Goal: Task Accomplishment & Management: Manage account settings

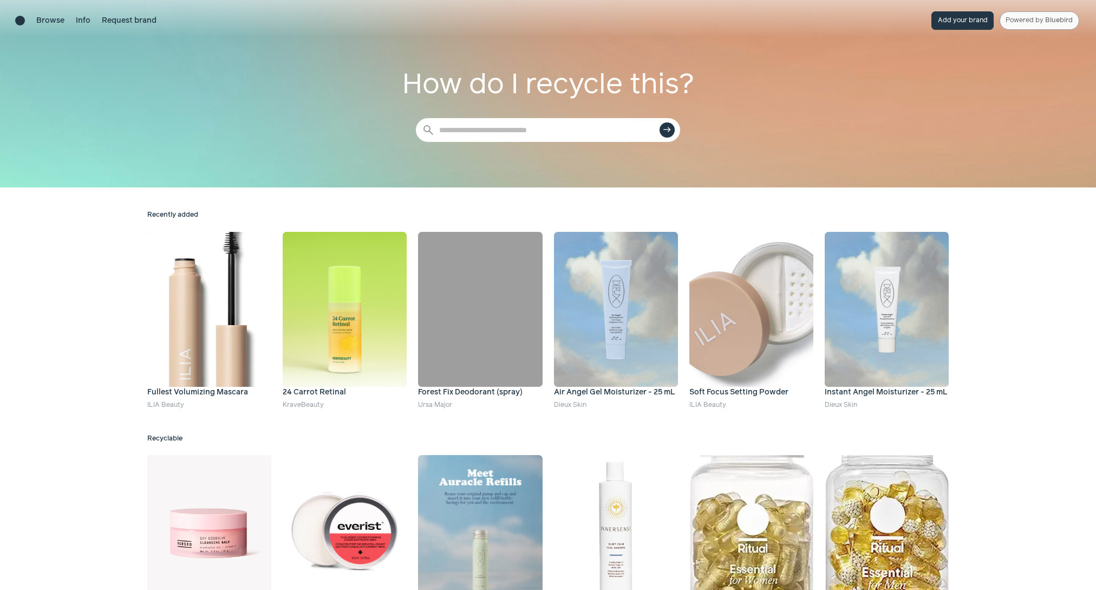
click at [1038, 21] on link "Powered by Bluebird" at bounding box center [1039, 20] width 80 height 18
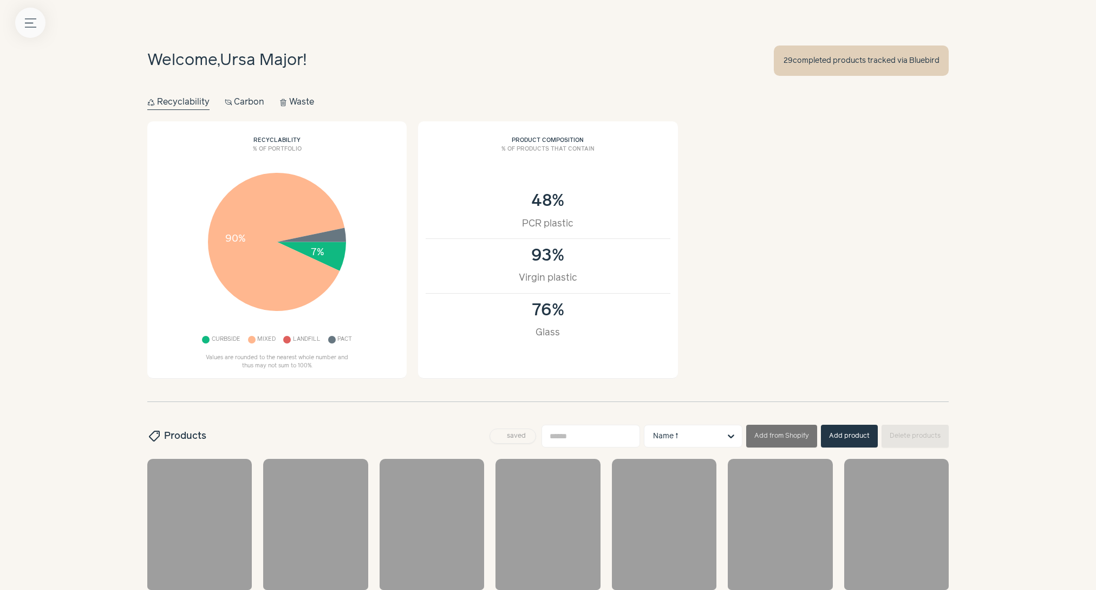
click at [16, 26] on button "Menu button" at bounding box center [30, 23] width 30 height 30
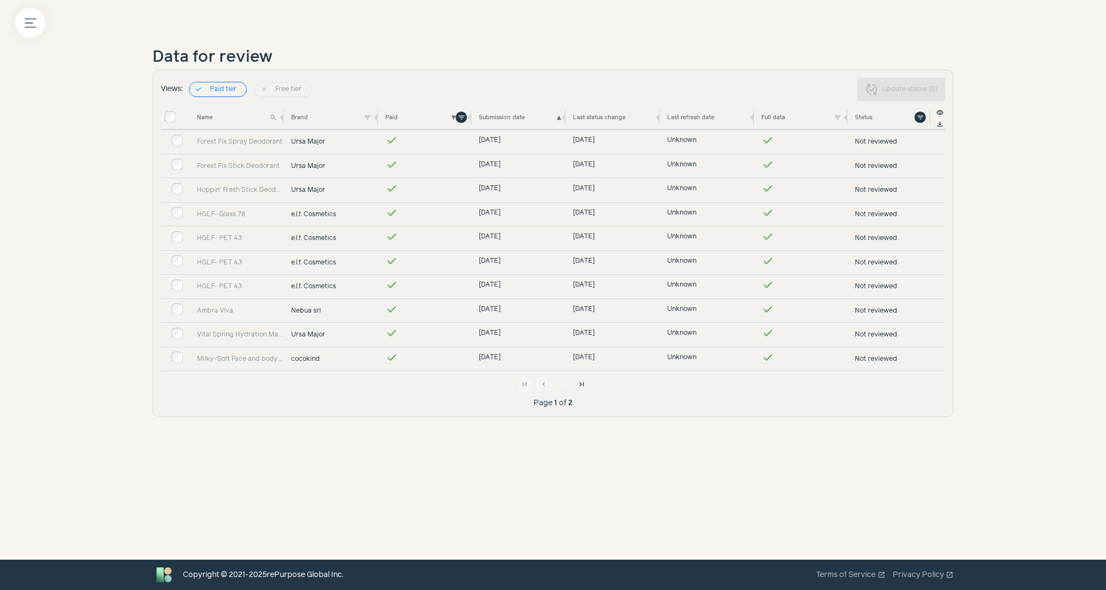
click at [561, 381] on span "chevron_right" at bounding box center [563, 384] width 9 height 9
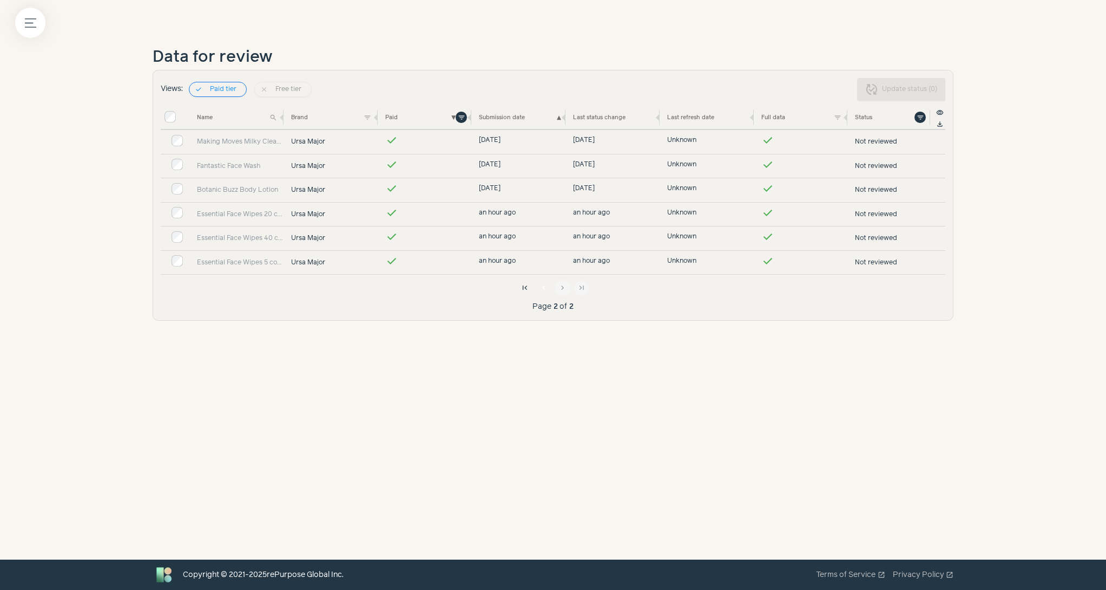
click at [541, 284] on span "chevron_left" at bounding box center [544, 288] width 9 height 9
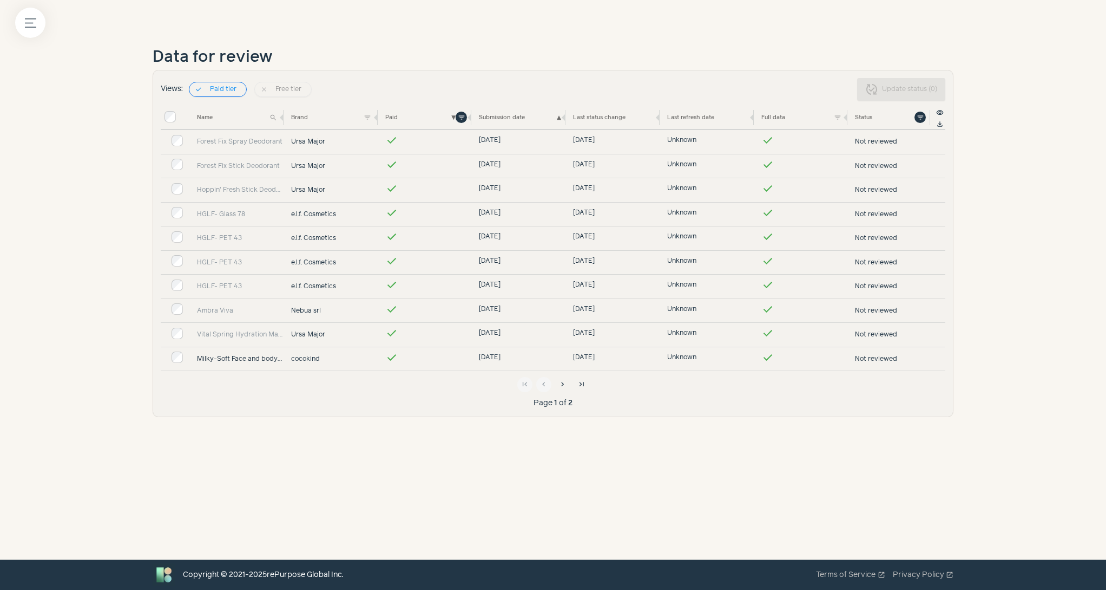
click at [253, 355] on link "Milky-Soft Face and body Cleanser" at bounding box center [240, 359] width 87 height 10
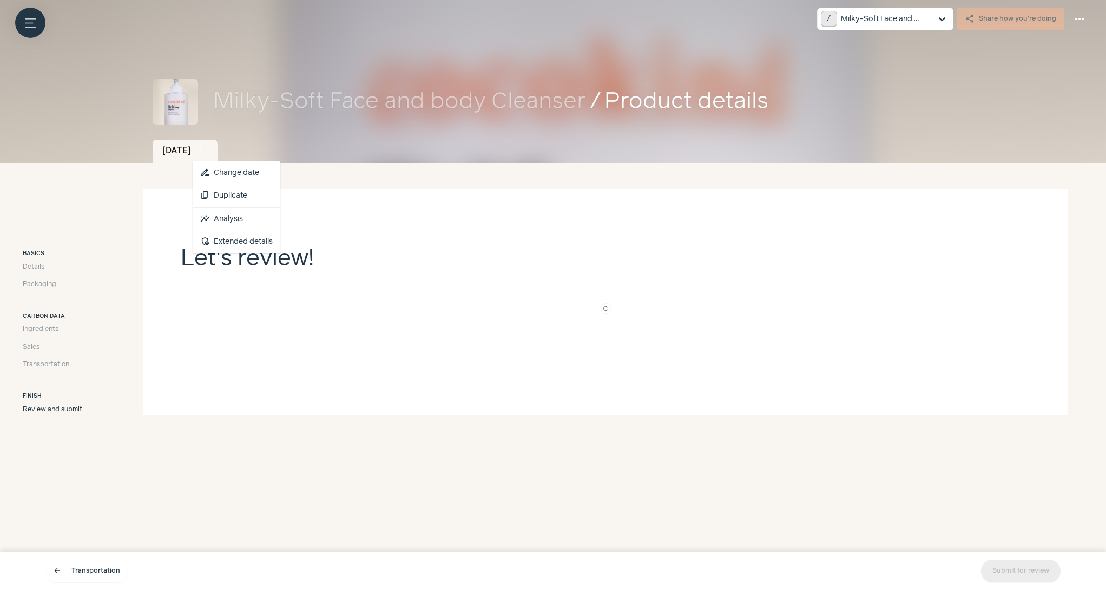
click at [205, 152] on span "more_vert" at bounding box center [200, 151] width 10 height 10
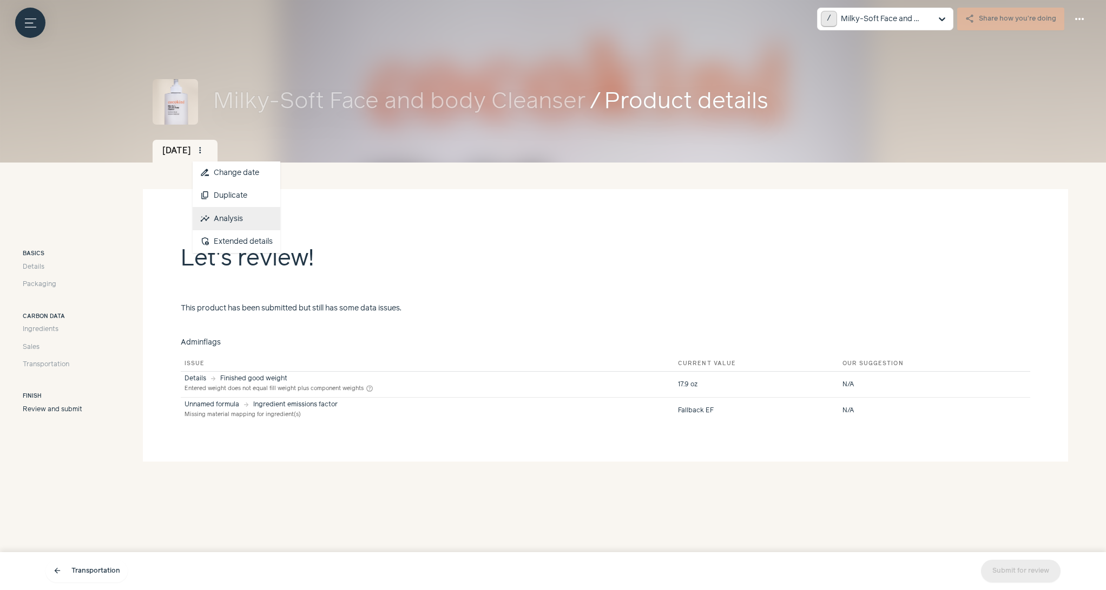
click at [267, 220] on link "insights Analysis" at bounding box center [237, 218] width 88 height 23
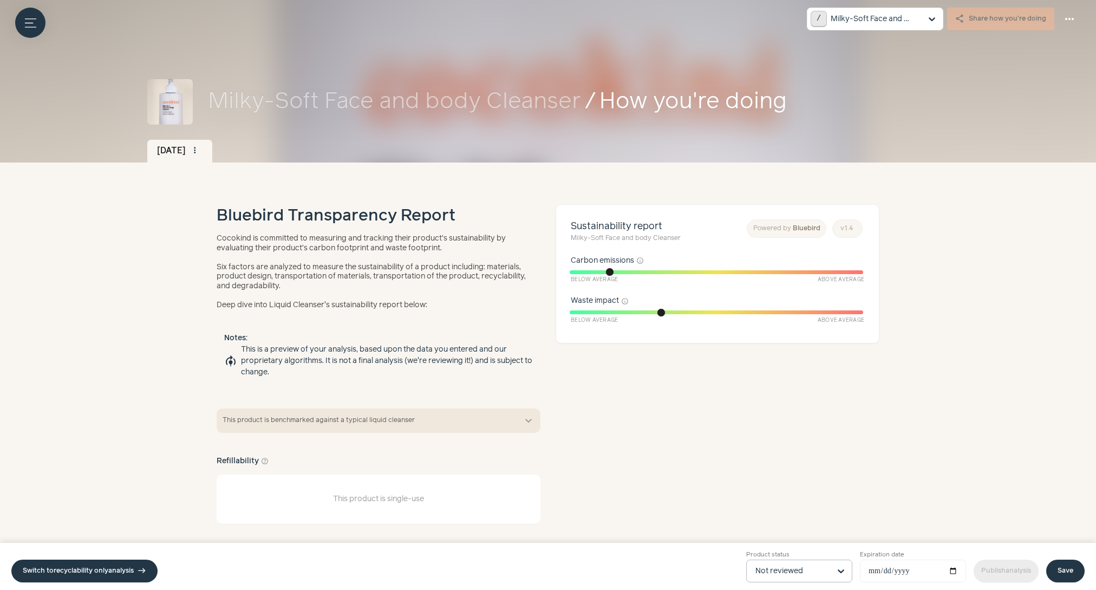
click at [802, 569] on input "Product status Not reviewed" at bounding box center [792, 571] width 75 height 22
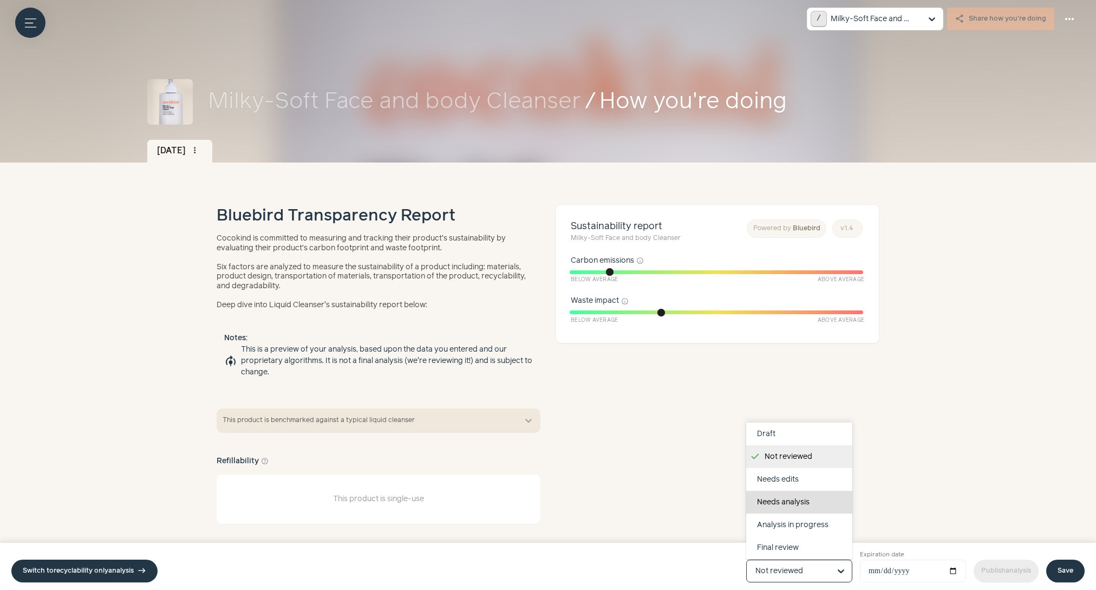
scroll to position [68, 0]
click at [787, 514] on div "Completed" at bounding box center [799, 524] width 106 height 23
click at [787, 560] on input "Product status Draft Not reviewed Needs edits Needs analysis Analysis in progre…" at bounding box center [792, 571] width 75 height 22
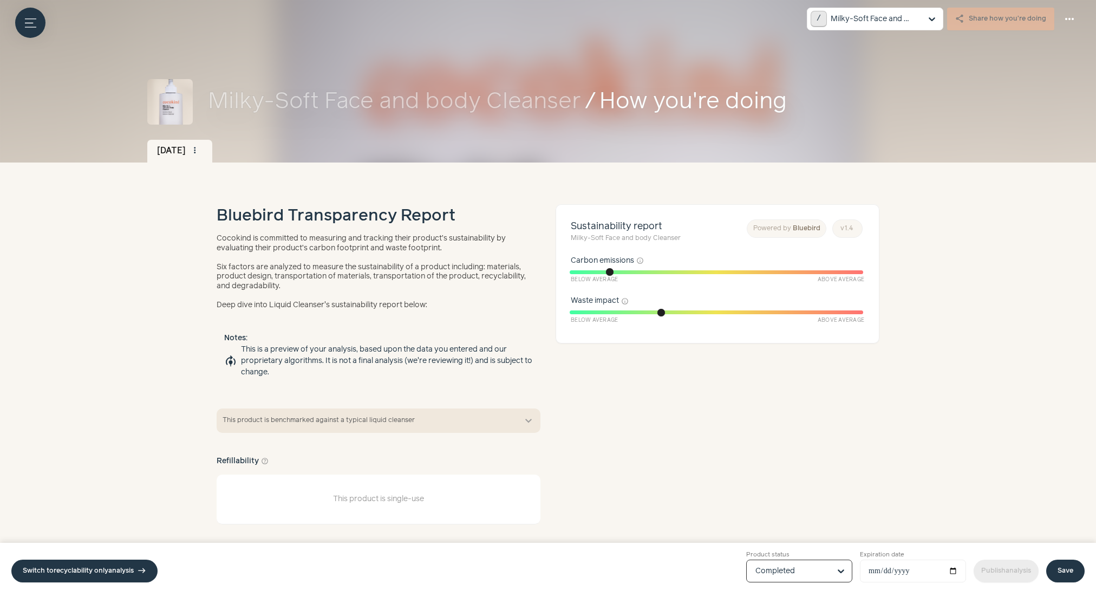
click at [1066, 570] on link "Save" at bounding box center [1065, 570] width 38 height 23
click at [1010, 568] on link "Publish analysis" at bounding box center [990, 570] width 65 height 23
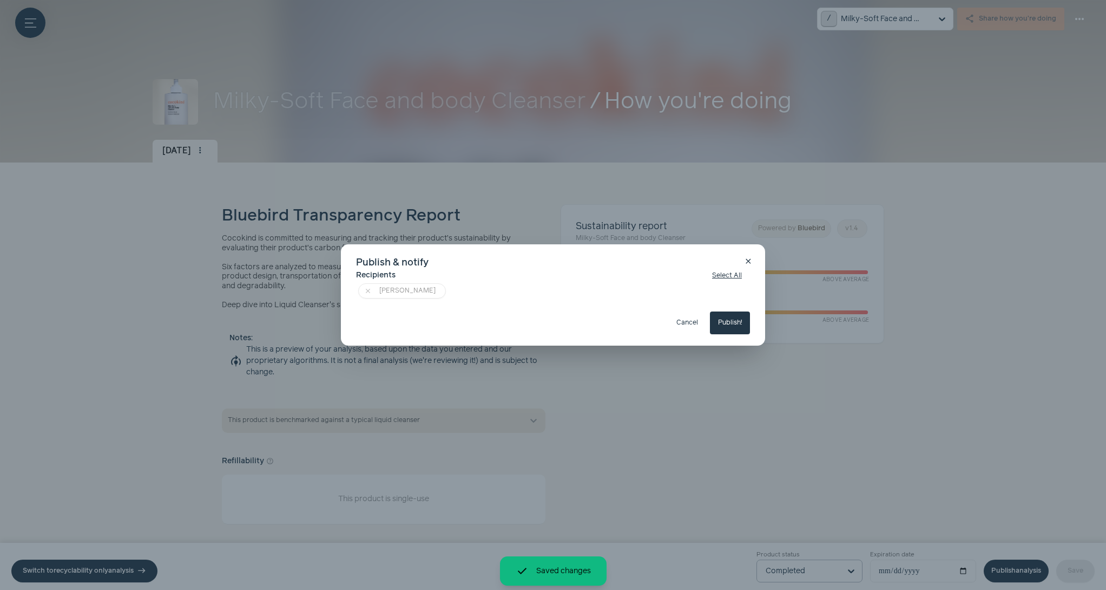
click at [738, 315] on button "Publish!" at bounding box center [730, 322] width 40 height 23
type input "**********"
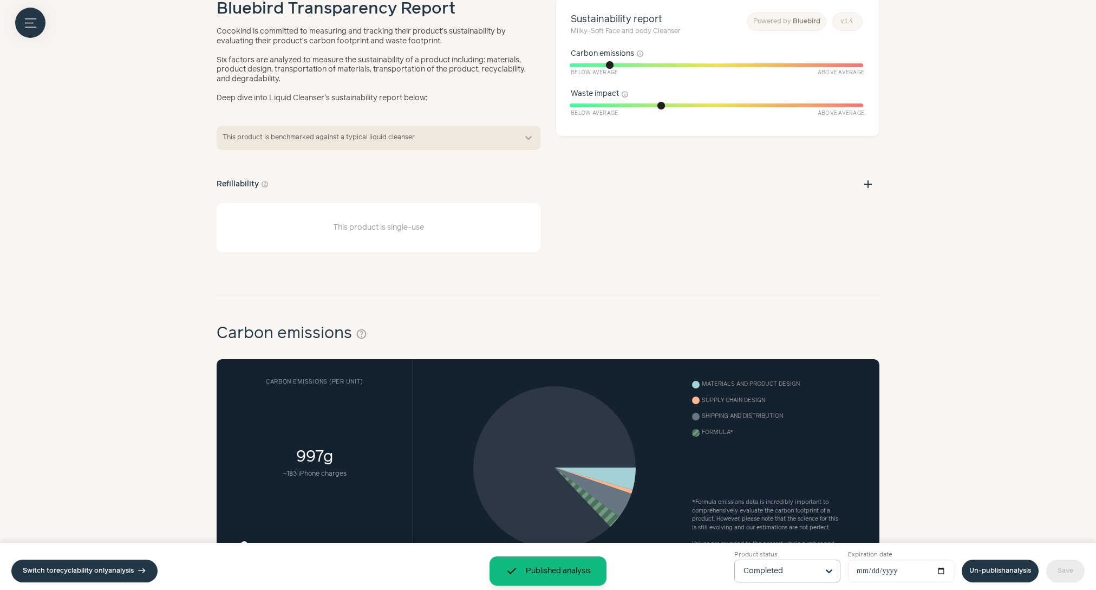
scroll to position [0, 0]
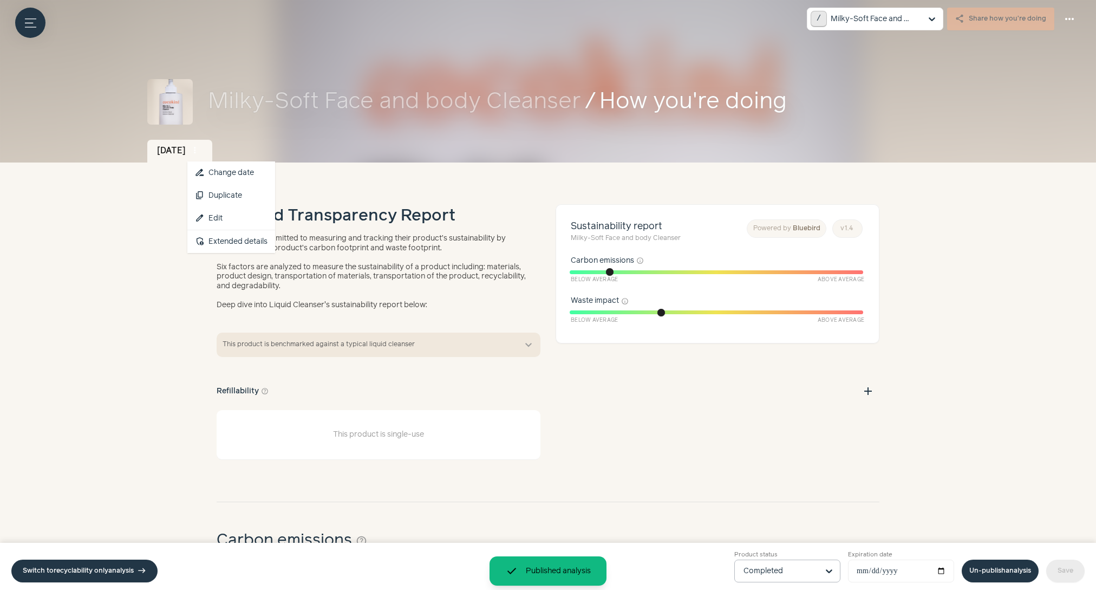
click at [200, 148] on span "more_vert" at bounding box center [195, 151] width 10 height 10
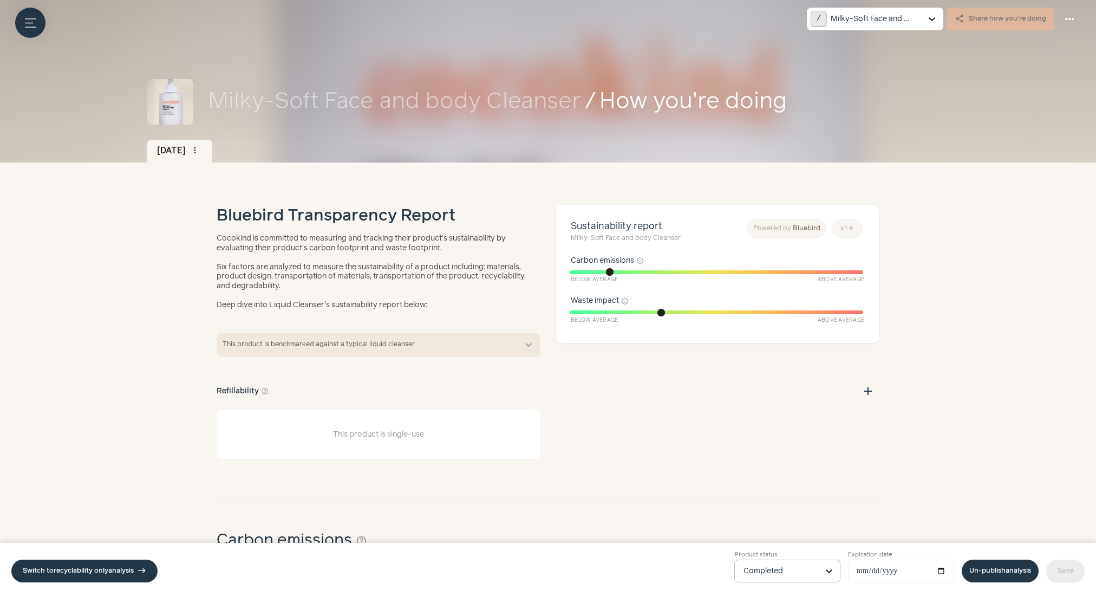
click at [358, 233] on div "Bluebird Transparency Report Cocokind is committed to measuring and tracking th…" at bounding box center [379, 257] width 324 height 106
click at [200, 148] on span "more_vert" at bounding box center [195, 151] width 10 height 10
click at [251, 238] on link "admin_panel_settings Extended details" at bounding box center [231, 241] width 88 height 23
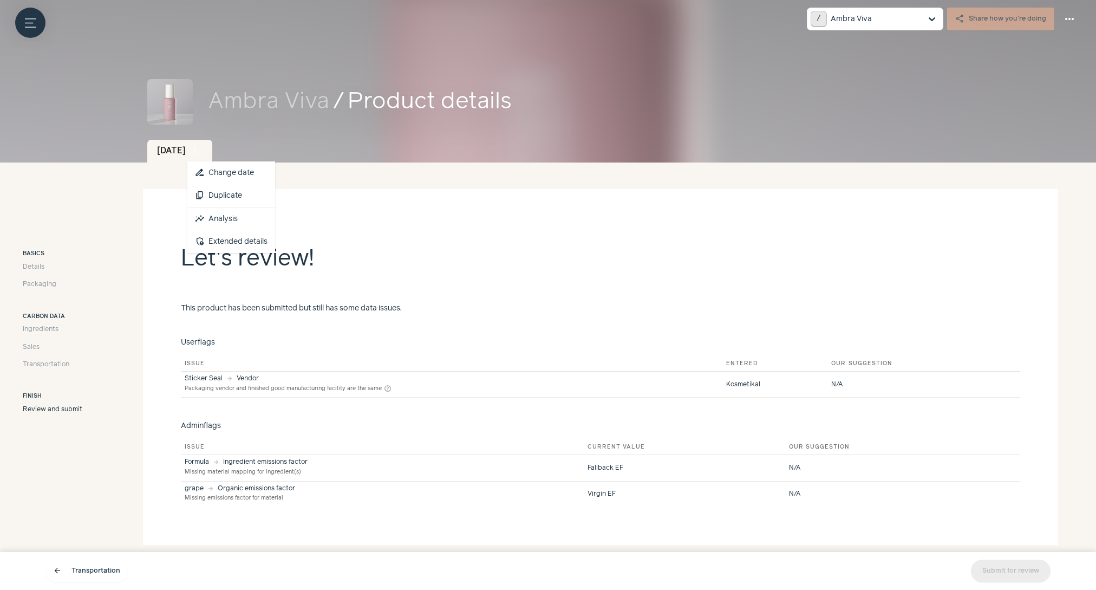
click at [202, 156] on button "more_vert" at bounding box center [194, 150] width 15 height 15
click at [240, 213] on link "insights Analysis" at bounding box center [231, 218] width 88 height 23
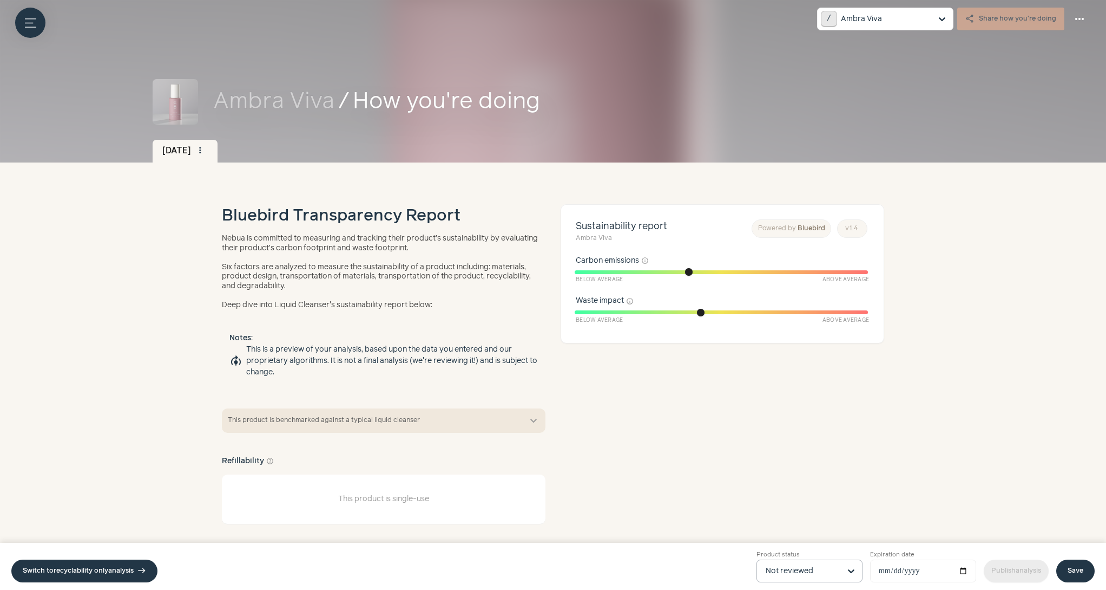
click at [841, 568] on div at bounding box center [852, 571] width 22 height 22
click at [840, 568] on input "Product status Not reviewed" at bounding box center [803, 571] width 75 height 22
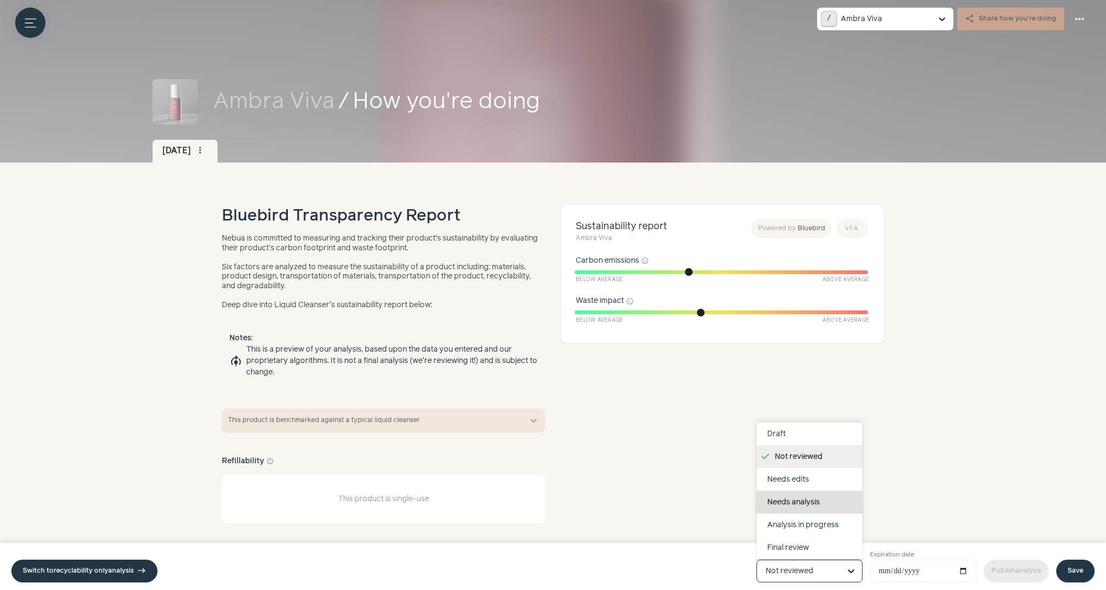
scroll to position [68, 0]
click at [804, 519] on div "Completed" at bounding box center [810, 524] width 106 height 23
click at [804, 560] on input "Product status Draft Not reviewed Needs edits Needs analysis Analysis in progre…" at bounding box center [803, 571] width 75 height 22
click at [1082, 563] on link "Save" at bounding box center [1076, 570] width 38 height 23
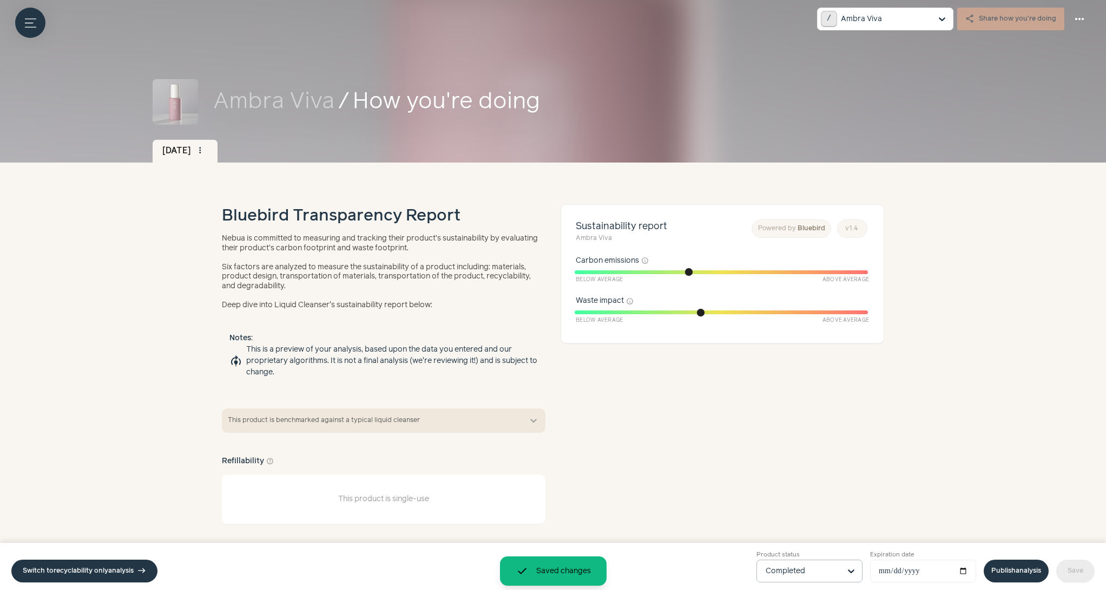
click at [1023, 567] on link "Publish analysis" at bounding box center [1016, 570] width 65 height 23
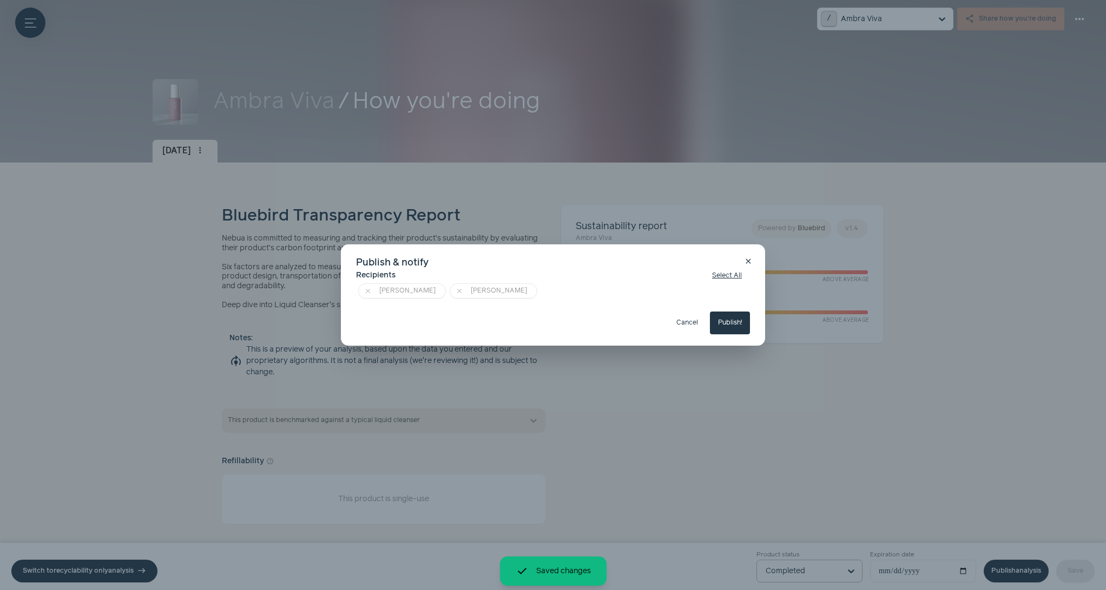
click at [735, 326] on button "Publish!" at bounding box center [730, 322] width 40 height 23
type input "**********"
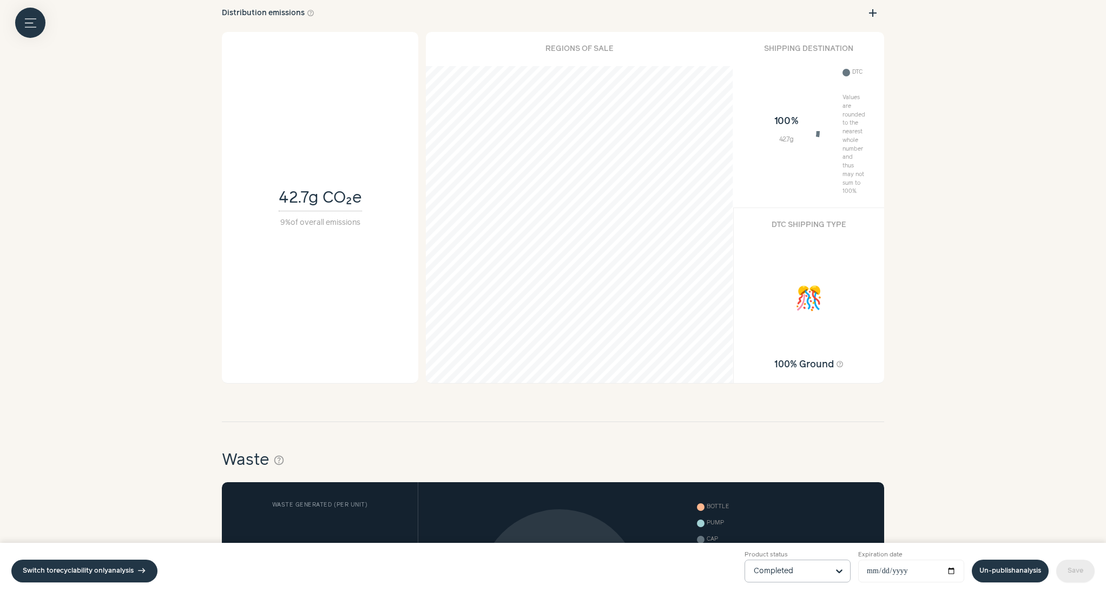
scroll to position [1707, 0]
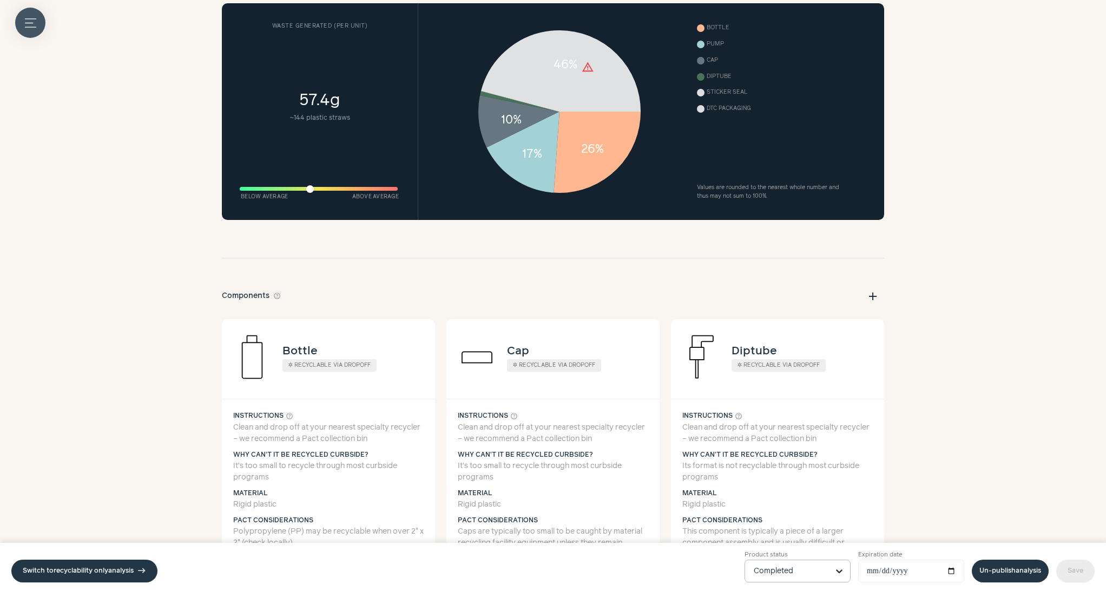
click at [29, 25] on icon "Menu button" at bounding box center [30, 22] width 11 height 11
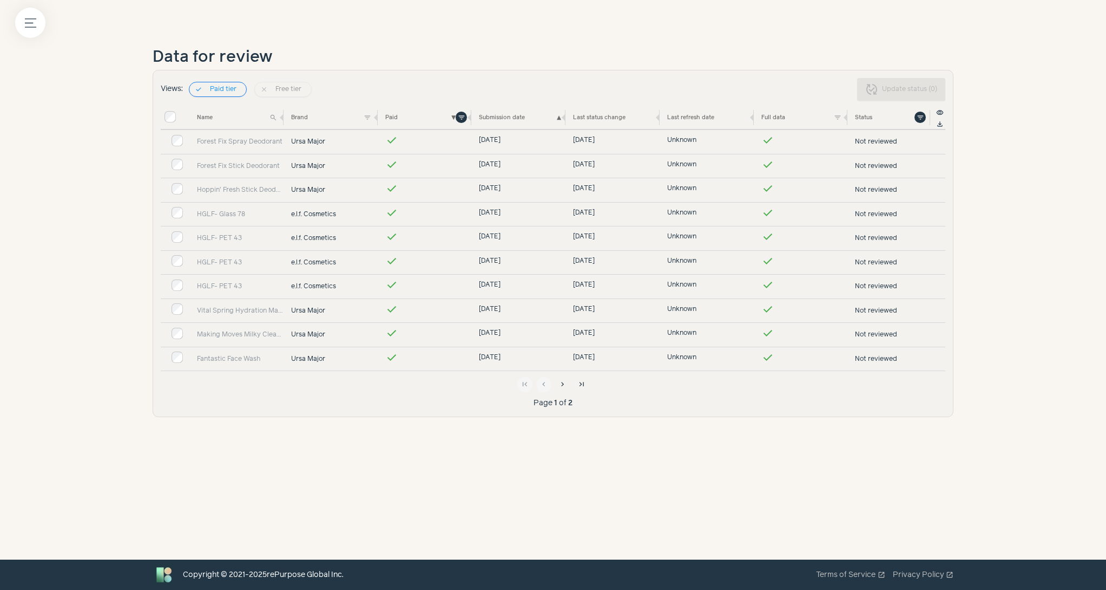
click at [555, 378] on div "first_page chevron_left chevron_right last_page" at bounding box center [553, 384] width 785 height 15
click at [566, 380] on span "chevron_right" at bounding box center [563, 384] width 9 height 9
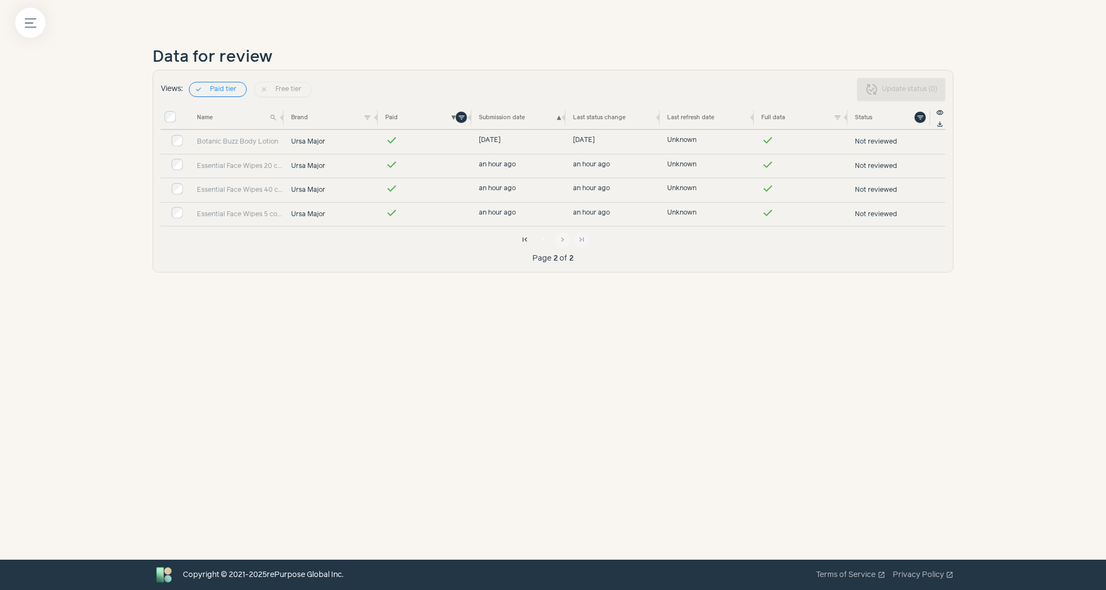
click at [539, 232] on button "chevron_left" at bounding box center [543, 239] width 15 height 15
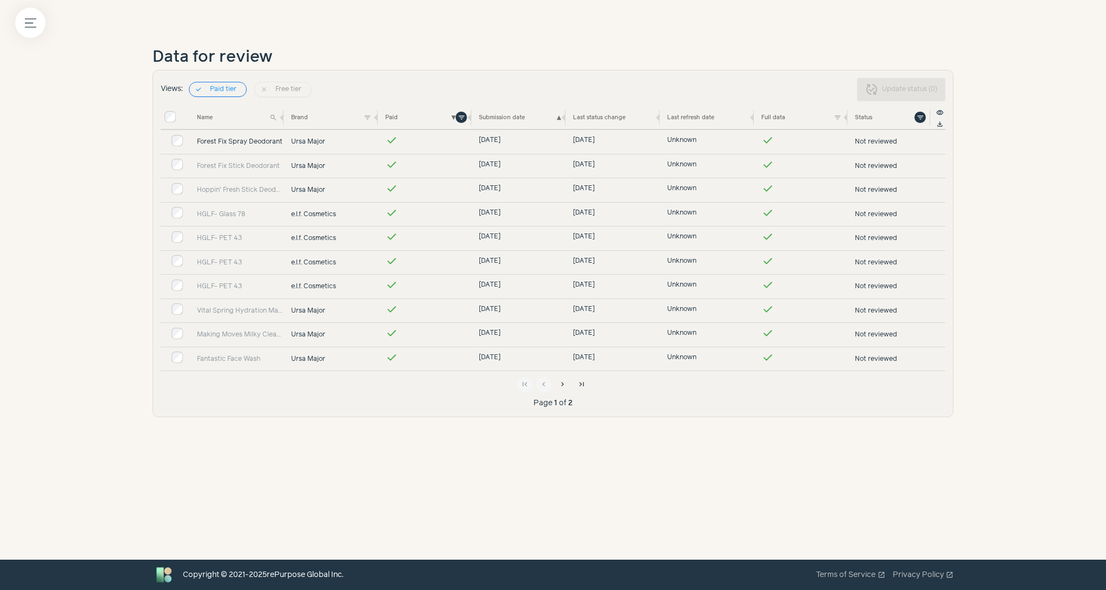
click at [251, 139] on link "Forest Fix Spray Deodorant" at bounding box center [240, 142] width 87 height 10
